Goal: Information Seeking & Learning: Learn about a topic

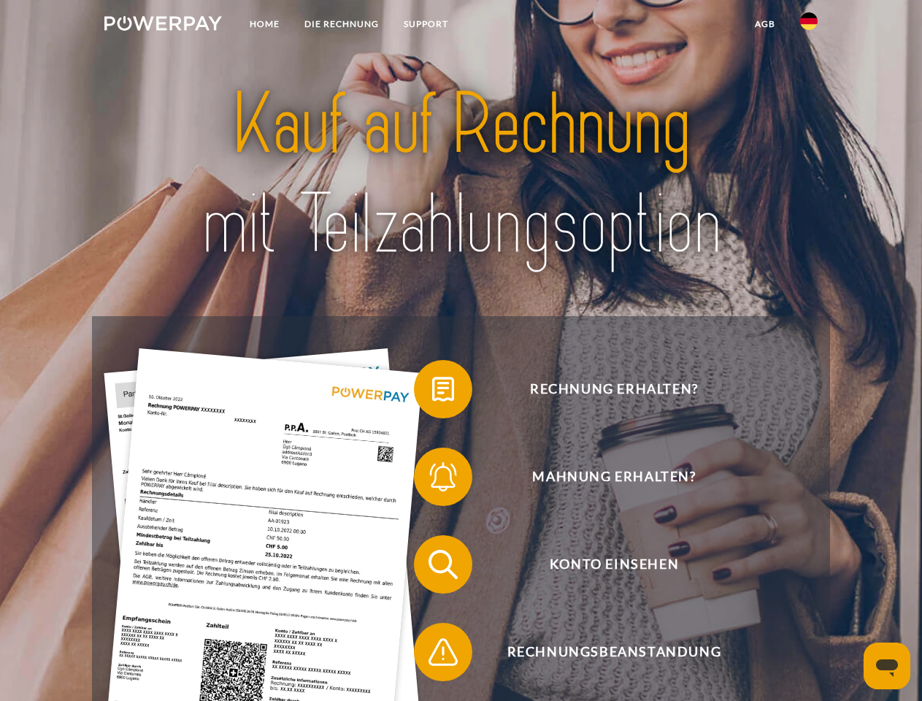
click at [163, 26] on img at bounding box center [163, 23] width 118 height 15
click at [809, 26] on img at bounding box center [809, 21] width 18 height 18
click at [764, 24] on link "agb" at bounding box center [765, 24] width 45 height 26
click at [432, 392] on span at bounding box center [421, 389] width 73 height 73
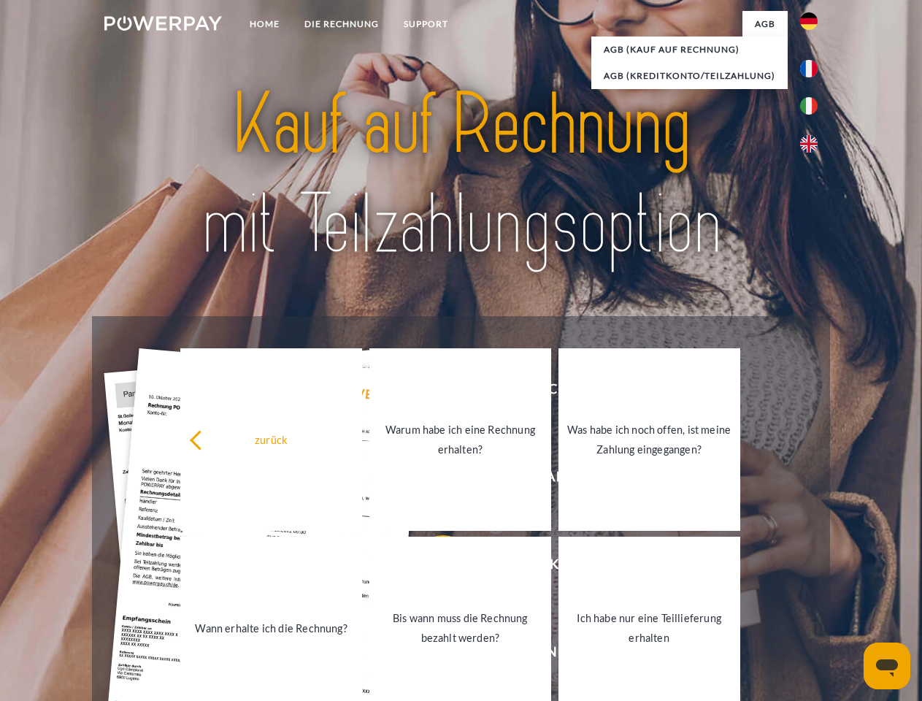
click at [432, 480] on link "Warum habe ich eine Rechnung erhalten?" at bounding box center [460, 439] width 182 height 183
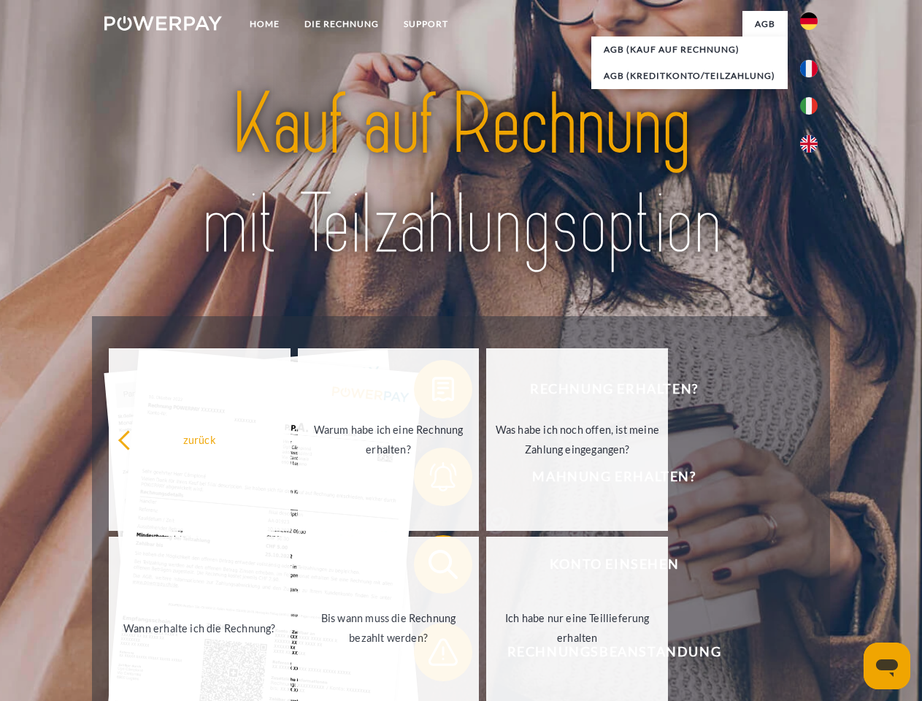
click at [432, 567] on span at bounding box center [421, 564] width 73 height 73
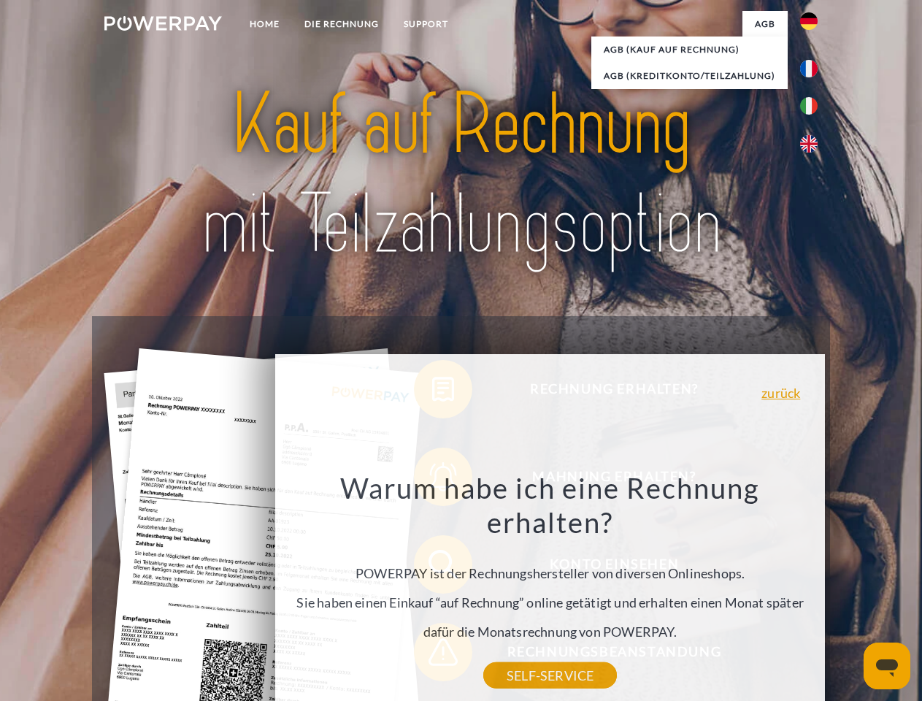
click at [432, 655] on div "Warum habe ich eine Rechnung erhalten? POWERPAY ist der Rechnungshersteller von…" at bounding box center [550, 572] width 533 height 205
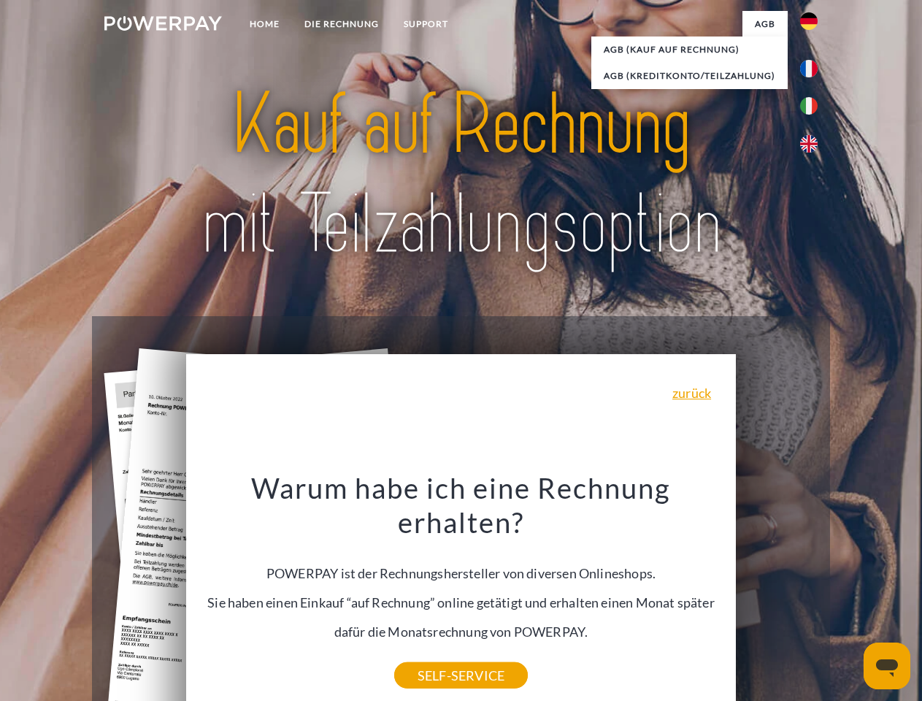
click at [887, 666] on icon "Messaging-Fenster öffnen" at bounding box center [887, 668] width 22 height 18
